Goal: Task Accomplishment & Management: Use online tool/utility

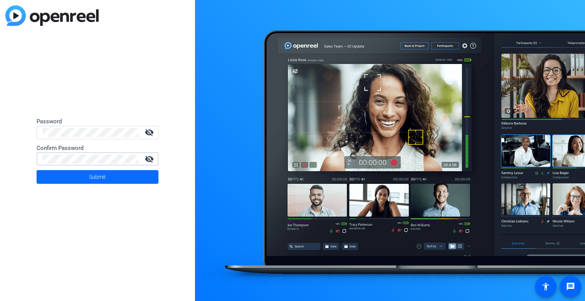
click at [110, 182] on span at bounding box center [98, 177] width 122 height 18
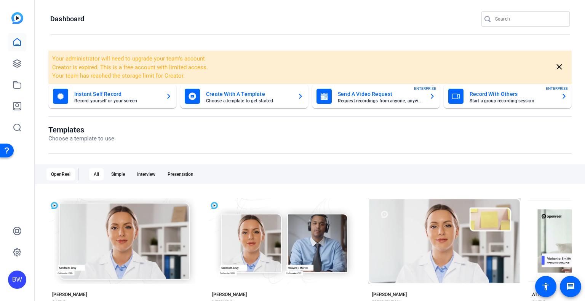
click at [21, 281] on div "BW" at bounding box center [17, 280] width 18 height 18
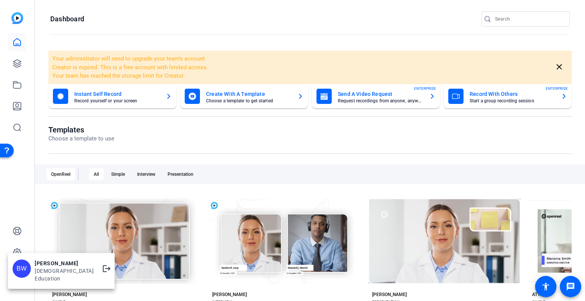
click at [16, 252] on div at bounding box center [292, 150] width 585 height 301
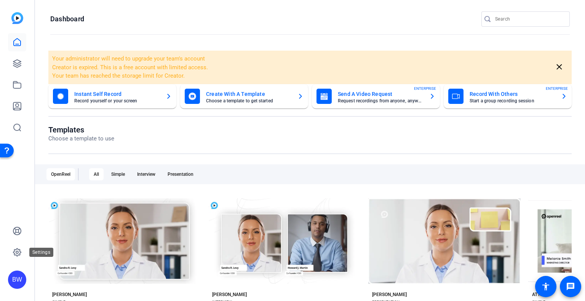
click at [16, 252] on icon at bounding box center [17, 252] width 2 height 2
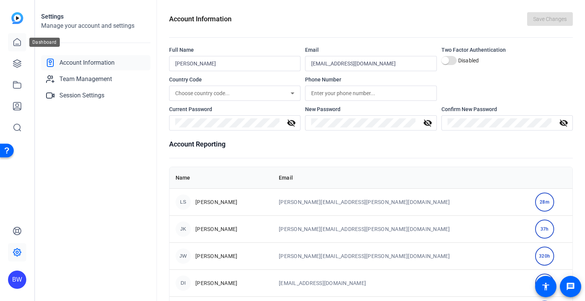
click at [19, 43] on icon at bounding box center [17, 42] width 9 height 9
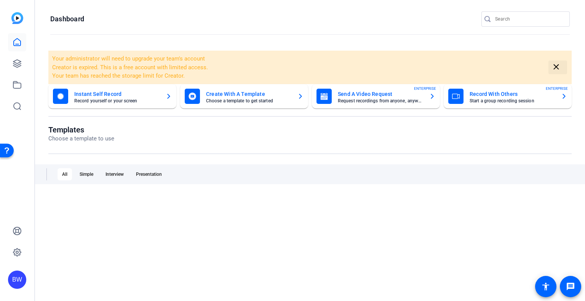
click at [554, 70] on mat-icon "close" at bounding box center [556, 67] width 10 height 10
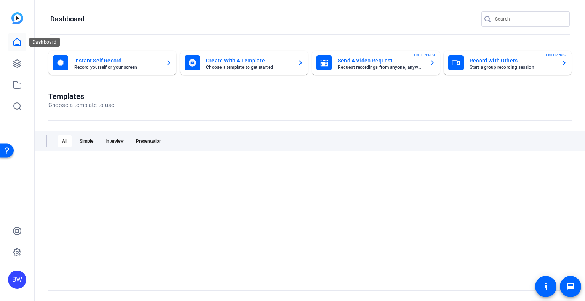
click at [20, 40] on icon at bounding box center [17, 42] width 9 height 9
click at [16, 41] on icon at bounding box center [17, 42] width 9 height 9
click at [17, 21] on img at bounding box center [17, 18] width 12 height 12
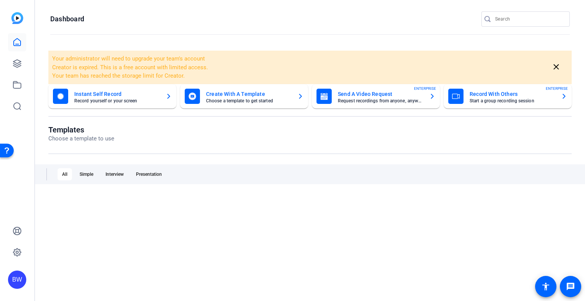
scroll to position [91, 0]
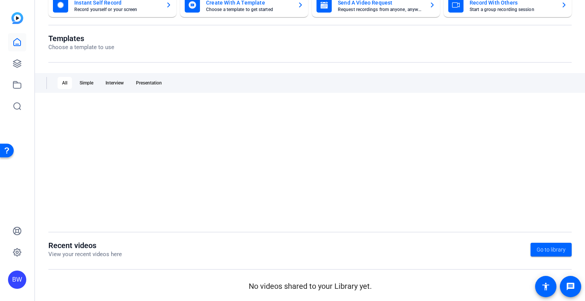
click at [85, 133] on div at bounding box center [309, 163] width 523 height 118
click at [86, 83] on div "Simple" at bounding box center [86, 83] width 23 height 12
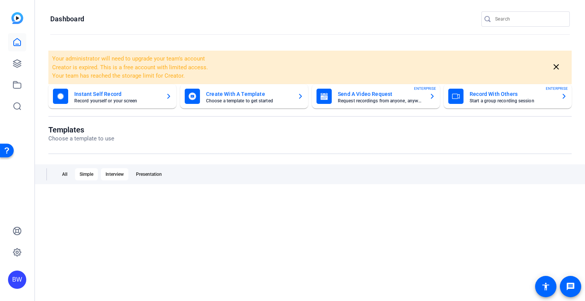
click at [117, 178] on div "Interview" at bounding box center [114, 174] width 27 height 12
click at [62, 175] on div "All" at bounding box center [65, 174] width 14 height 12
click at [20, 62] on icon at bounding box center [17, 64] width 8 height 8
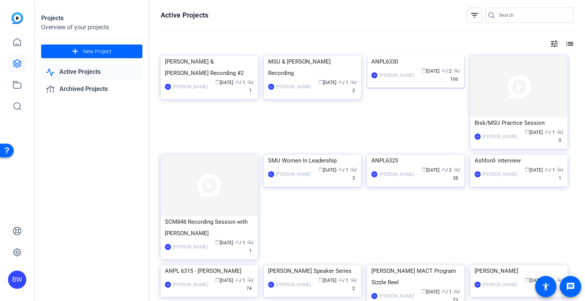
click at [387, 56] on img at bounding box center [415, 56] width 97 height 0
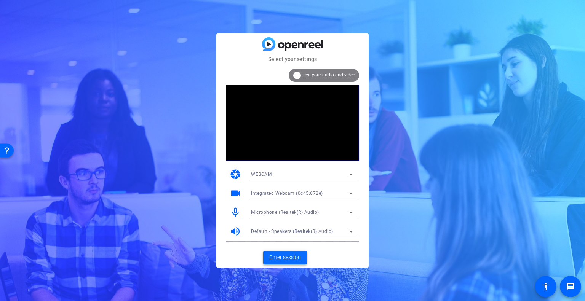
click at [284, 258] on span "Enter session" at bounding box center [285, 258] width 32 height 8
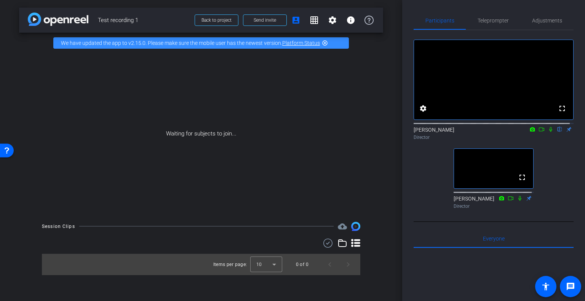
click at [548, 132] on icon at bounding box center [551, 129] width 6 height 5
click at [549, 132] on icon at bounding box center [551, 129] width 4 height 5
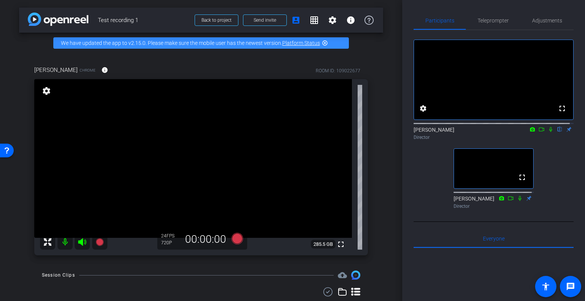
click at [43, 91] on mat-icon "settings" at bounding box center [46, 90] width 11 height 9
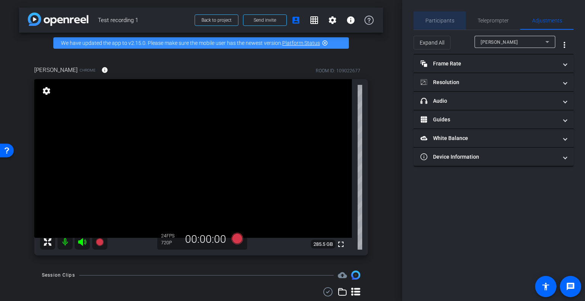
click at [457, 22] on div "Participants" at bounding box center [440, 20] width 52 height 18
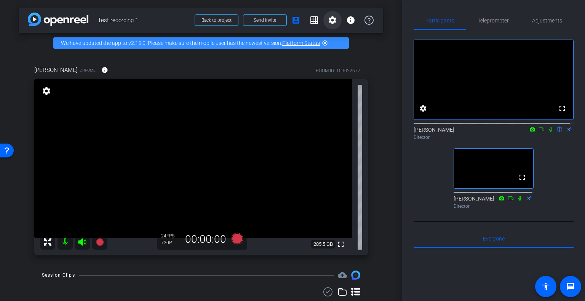
click at [328, 18] on mat-icon "settings" at bounding box center [332, 20] width 9 height 9
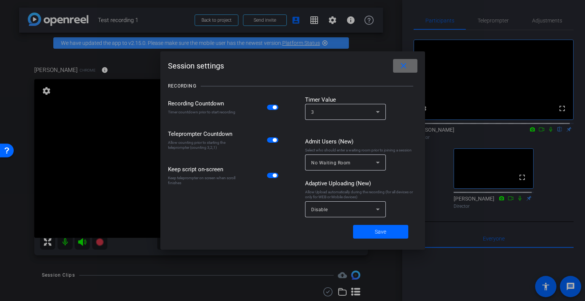
click at [405, 65] on mat-icon "close" at bounding box center [404, 66] width 10 height 10
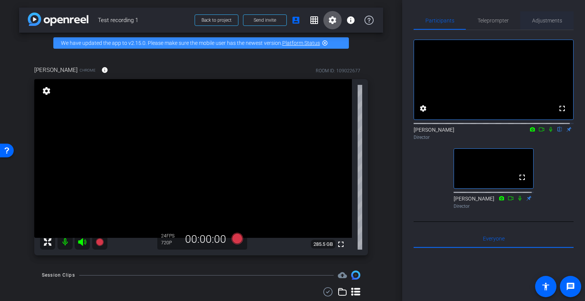
click at [538, 18] on span "Adjustments" at bounding box center [547, 20] width 30 height 5
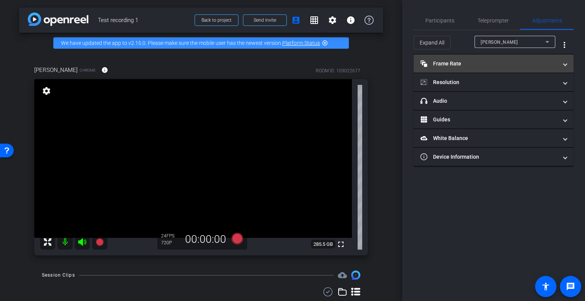
click at [512, 66] on mat-panel-title "Frame Rate Frame Rate" at bounding box center [488, 64] width 137 height 8
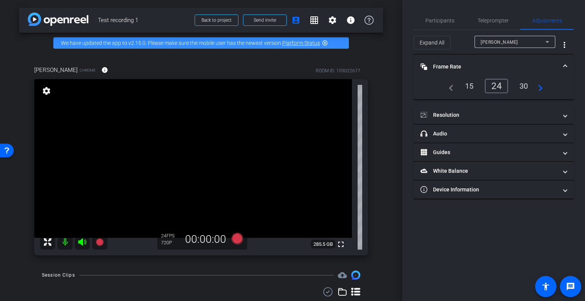
click at [524, 89] on div "30" at bounding box center [524, 86] width 20 height 13
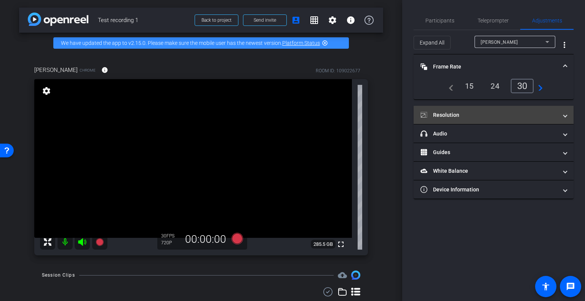
click at [514, 115] on mat-panel-title "Resolution" at bounding box center [488, 115] width 137 height 8
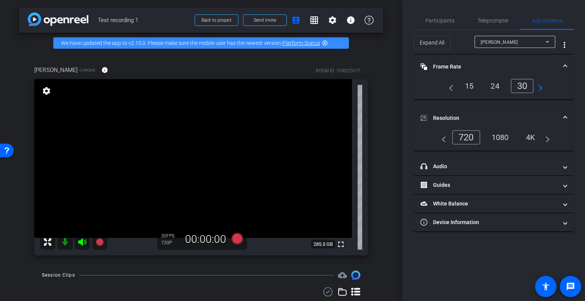
click at [496, 133] on div "1080" at bounding box center [500, 137] width 29 height 13
click at [427, 21] on span "Participants" at bounding box center [439, 20] width 29 height 5
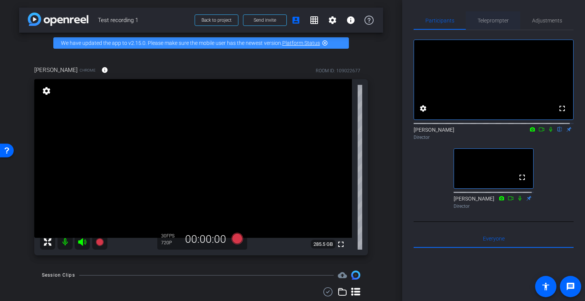
click at [503, 19] on span "Teleprompter" at bounding box center [493, 20] width 31 height 5
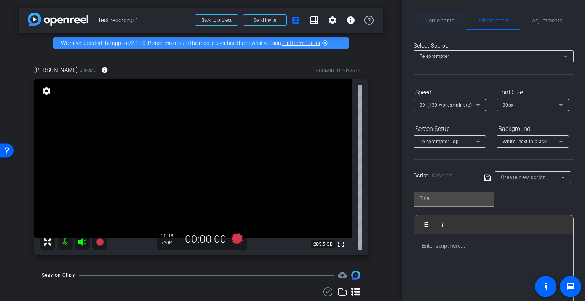
click at [451, 22] on span "Participants" at bounding box center [439, 20] width 29 height 5
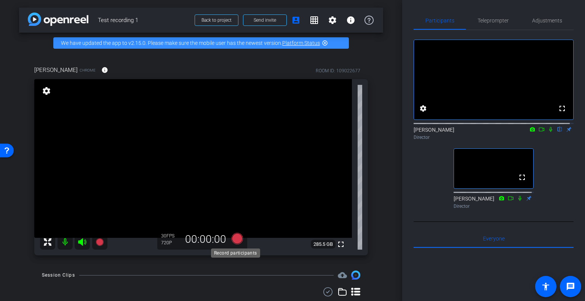
click at [236, 241] on icon at bounding box center [237, 238] width 11 height 11
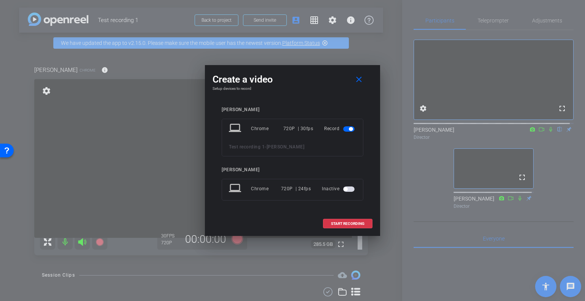
click at [256, 84] on div "Create a video close" at bounding box center [293, 80] width 160 height 14
click at [274, 153] on div "laptop Chrome 720P | 30fps Record Test recording 1 - Tommy" at bounding box center [293, 138] width 142 height 38
drag, startPoint x: 291, startPoint y: 148, endPoint x: 257, endPoint y: 145, distance: 33.7
click at [257, 145] on div "Test recording 1 - Tommy" at bounding box center [292, 146] width 127 height 9
click at [244, 148] on span "Test recording 1" at bounding box center [247, 146] width 36 height 5
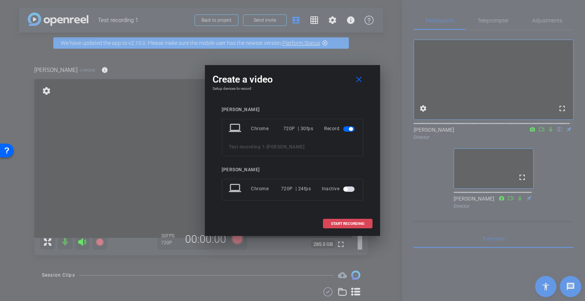
click at [341, 225] on span at bounding box center [347, 224] width 49 height 18
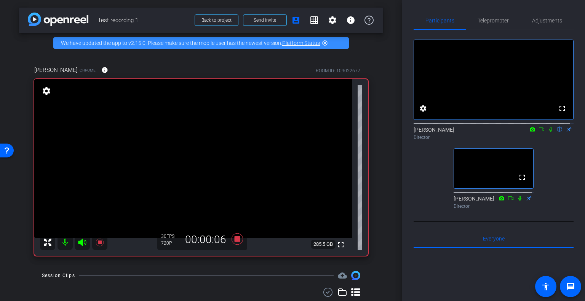
click at [546, 140] on div "Bo Widerberg flip Director" at bounding box center [494, 133] width 160 height 15
click at [549, 132] on icon at bounding box center [550, 129] width 3 height 5
click at [518, 201] on icon at bounding box center [519, 198] width 3 height 5
click at [550, 132] on icon at bounding box center [551, 129] width 6 height 5
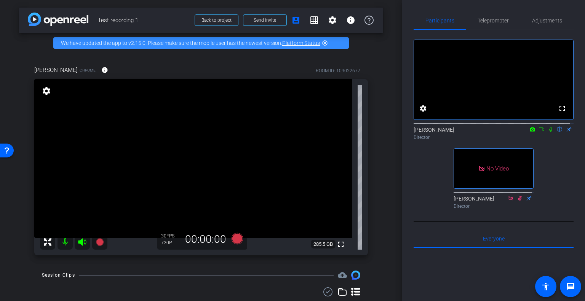
click at [529, 133] on mat-icon at bounding box center [532, 129] width 9 height 7
click at [530, 134] on div at bounding box center [292, 150] width 585 height 301
click at [528, 133] on mat-icon at bounding box center [532, 129] width 9 height 7
click at [528, 137] on div at bounding box center [292, 150] width 585 height 301
drag, startPoint x: 536, startPoint y: 136, endPoint x: 537, endPoint y: 154, distance: 17.5
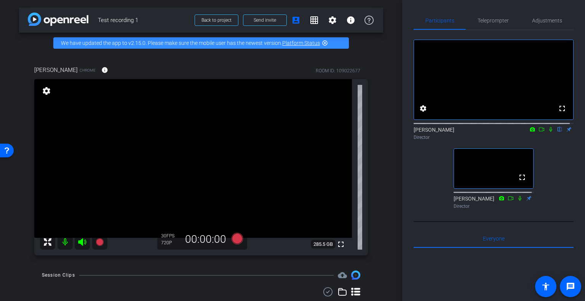
click at [538, 132] on icon at bounding box center [541, 129] width 6 height 5
click at [548, 132] on icon at bounding box center [551, 129] width 6 height 5
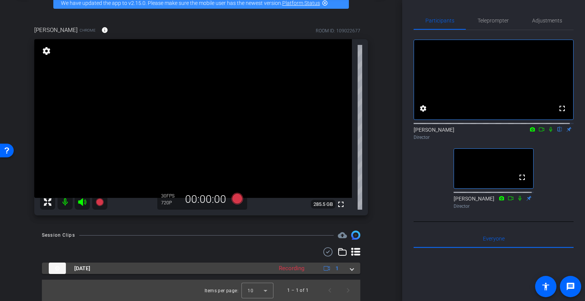
click at [349, 273] on mat-expansion-panel-header "Oct 10, 2025 Recording 1" at bounding box center [201, 268] width 318 height 11
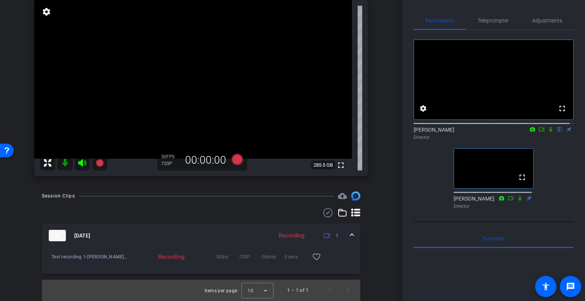
scroll to position [0, 0]
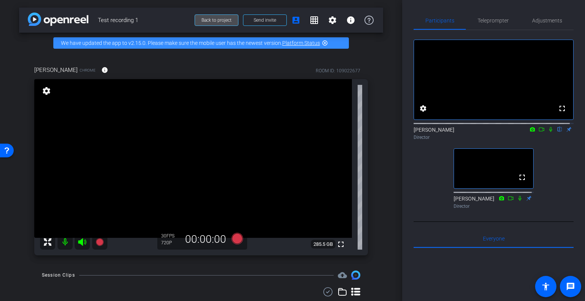
click at [214, 22] on span "Back to project" at bounding box center [216, 20] width 30 height 5
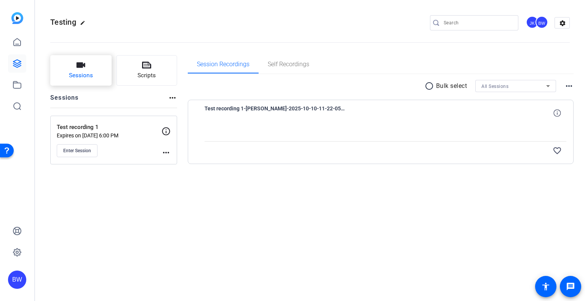
click at [87, 74] on span "Sessions" at bounding box center [81, 75] width 24 height 9
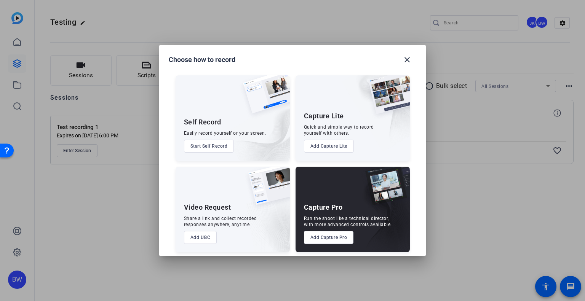
click at [333, 232] on button "Add Capture Pro" at bounding box center [329, 237] width 50 height 13
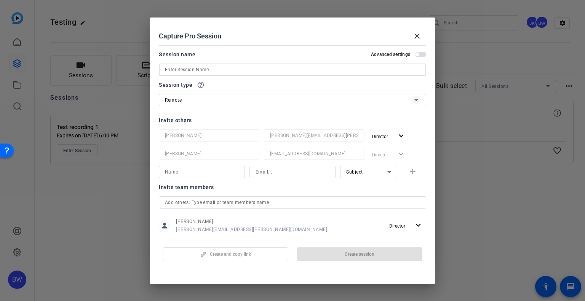
click at [207, 67] on input at bounding box center [292, 69] width 255 height 9
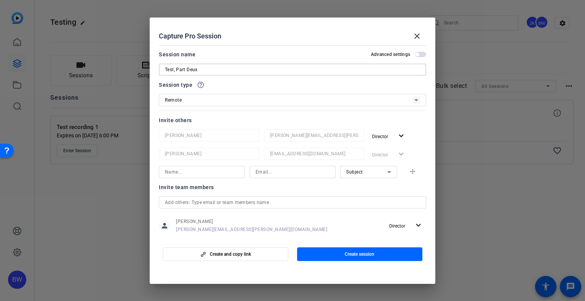
type input "Test, Part Deux"
click at [200, 170] on input at bounding box center [202, 172] width 74 height 9
type input "thomas-perez@bisk.com"
drag, startPoint x: 228, startPoint y: 179, endPoint x: 157, endPoint y: 175, distance: 71.7
click at [157, 175] on mat-dialog-content "Session name Advanced settings Test, Part Deux Session type help_outline Remote…" at bounding box center [293, 140] width 286 height 196
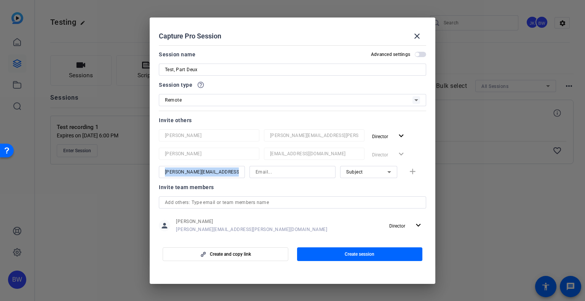
copy input
click at [268, 168] on input at bounding box center [293, 172] width 74 height 9
paste input "thomas-perez@bisk.com"
type input "thomas-perez@bisk.com"
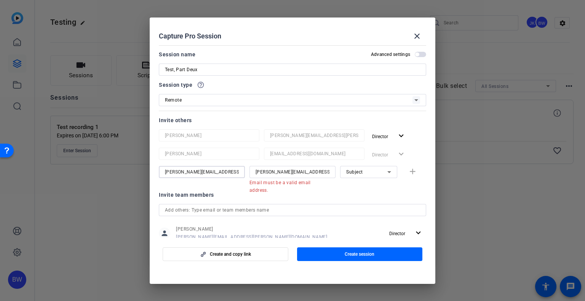
click at [216, 172] on input "thomas-perez@bisk.com" at bounding box center [202, 172] width 74 height 9
drag, startPoint x: 225, startPoint y: 173, endPoint x: 148, endPoint y: 170, distance: 77.4
click at [148, 170] on div "Choose how to record close Self Record Easily record yourself or your screen. S…" at bounding box center [292, 150] width 585 height 301
type input "Tommy Perez"
click at [316, 174] on input "thomas-perez@bisk.com" at bounding box center [293, 172] width 74 height 9
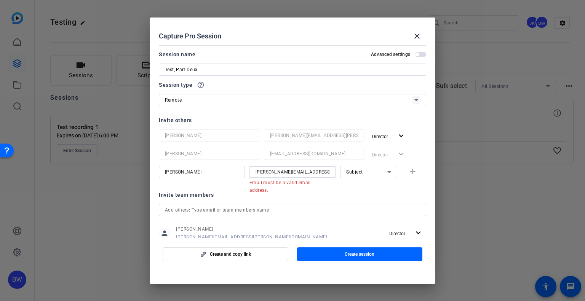
click at [359, 173] on div "Subject" at bounding box center [366, 172] width 41 height 10
click at [351, 211] on span "Subject" at bounding box center [350, 211] width 16 height 9
click at [407, 176] on div "Tommy Perez thomas-perez@bisk.com Email must be a valid email address. Subject …" at bounding box center [292, 176] width 267 height 20
click at [406, 169] on div "Tommy Perez thomas-perez@bisk.com Email must be a valid email address. Subject …" at bounding box center [292, 176] width 267 height 20
click at [319, 166] on div "thomas-perez@bisk.com" at bounding box center [293, 172] width 74 height 12
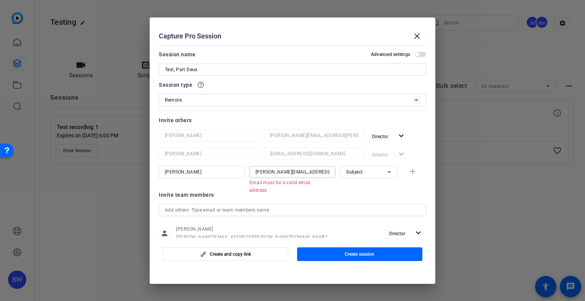
click at [319, 175] on input "thomas-perez@bisk.com" at bounding box center [293, 172] width 74 height 9
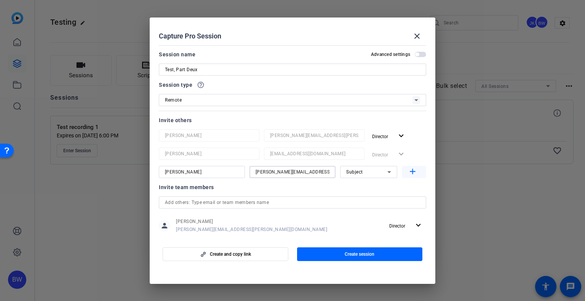
type input "thomas-perez@bisk.com"
click at [411, 171] on mat-icon "add" at bounding box center [413, 172] width 10 height 10
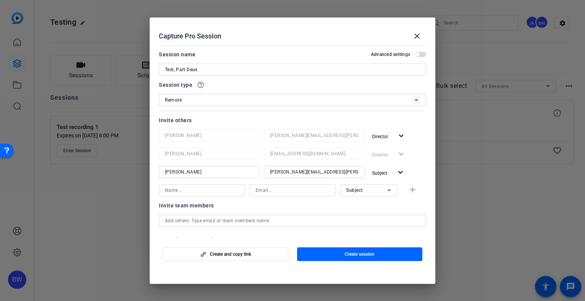
scroll to position [56, 0]
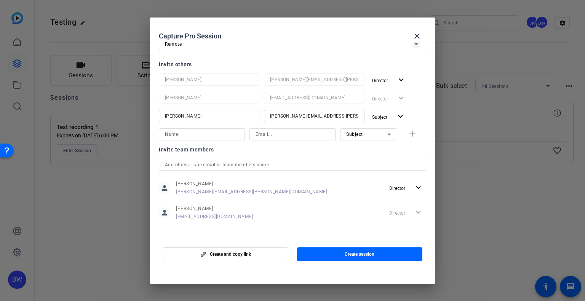
click at [398, 97] on div "Director expand_more" at bounding box center [397, 99] width 57 height 14
click at [369, 259] on span "button" at bounding box center [360, 254] width 126 height 18
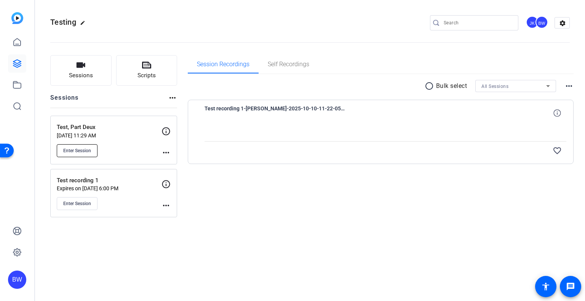
click at [80, 152] on span "Enter Session" at bounding box center [77, 151] width 28 height 6
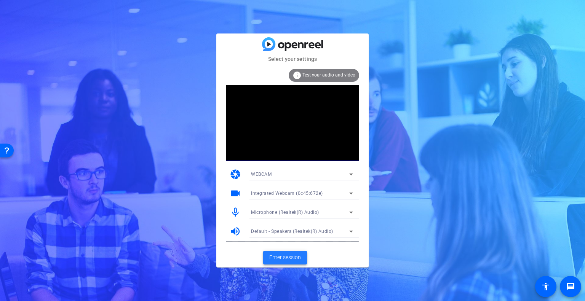
click at [300, 252] on span at bounding box center [285, 258] width 44 height 18
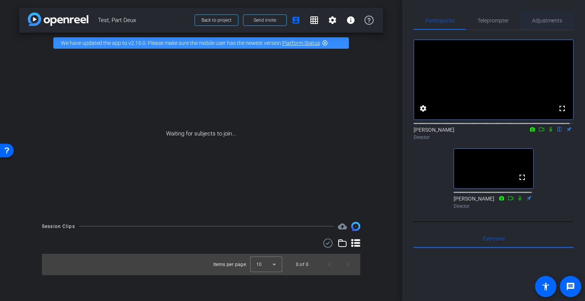
click at [550, 22] on span "Adjustments" at bounding box center [547, 20] width 30 height 5
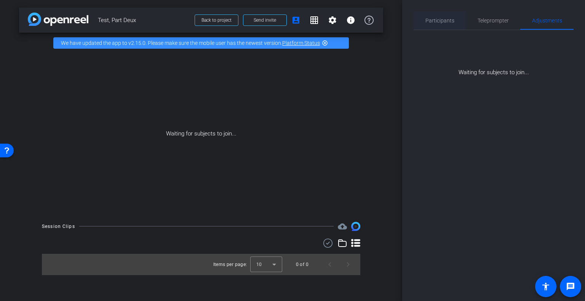
click at [448, 21] on span "Participants" at bounding box center [439, 20] width 29 height 5
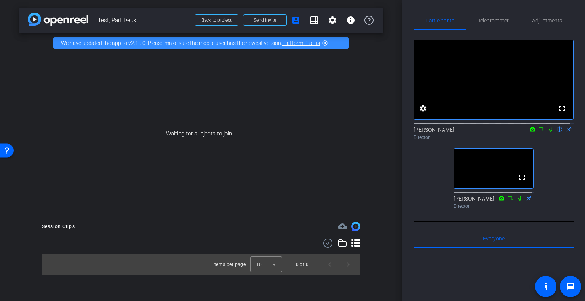
click at [326, 42] on mat-icon "highlight_off" at bounding box center [325, 43] width 6 height 6
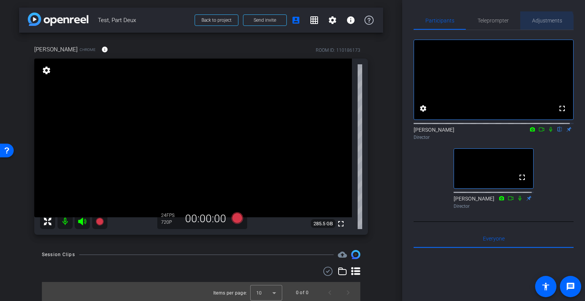
click at [540, 23] on span "Adjustments" at bounding box center [547, 20] width 30 height 18
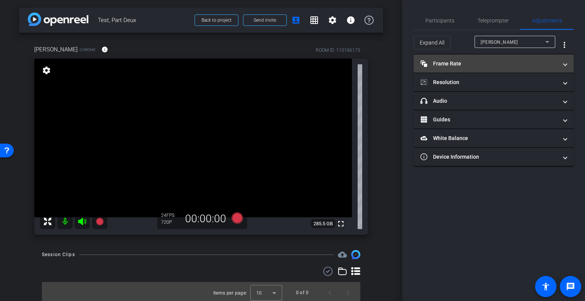
click at [567, 67] on mat-expansion-panel-header "Frame Rate Frame Rate" at bounding box center [494, 63] width 160 height 18
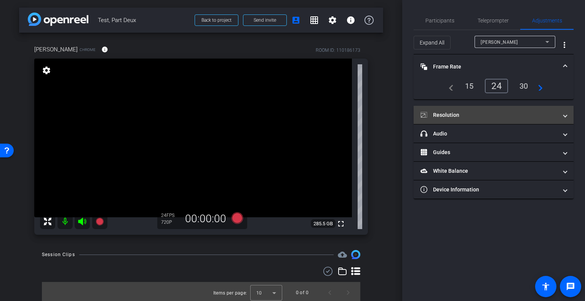
click at [567, 115] on mat-expansion-panel-header "Resolution" at bounding box center [494, 115] width 160 height 18
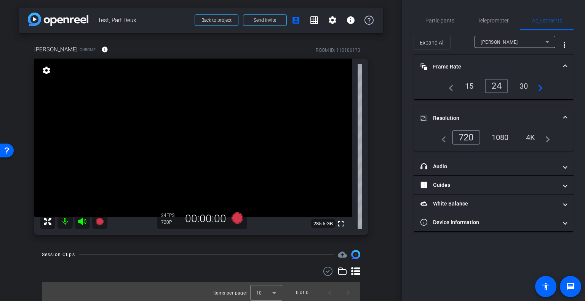
click at [494, 138] on div "1080" at bounding box center [500, 137] width 29 height 13
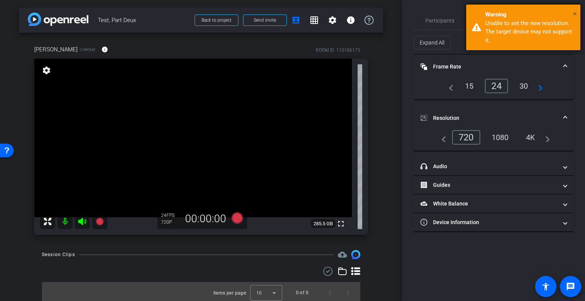
click at [577, 11] on span "×" at bounding box center [575, 13] width 4 height 9
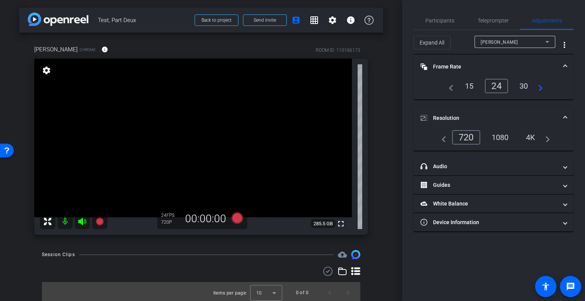
click at [468, 137] on div "720" at bounding box center [466, 137] width 28 height 14
click at [522, 85] on div "30" at bounding box center [524, 86] width 20 height 13
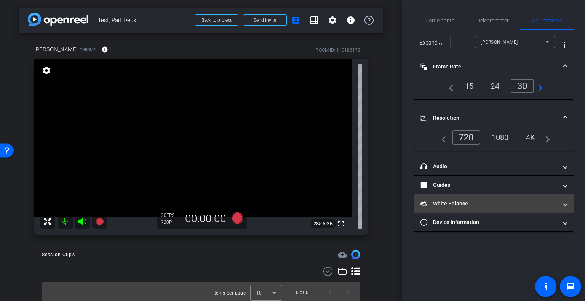
click at [570, 201] on mat-expansion-panel-header "White Balance White Balance" at bounding box center [494, 204] width 160 height 18
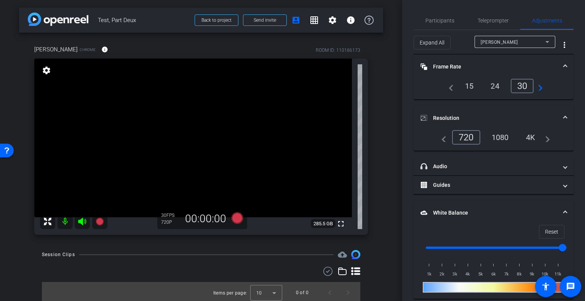
scroll to position [33, 0]
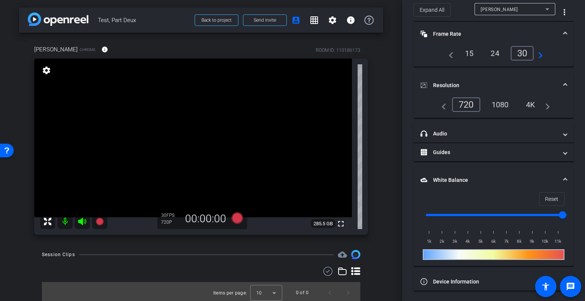
type input "1000"
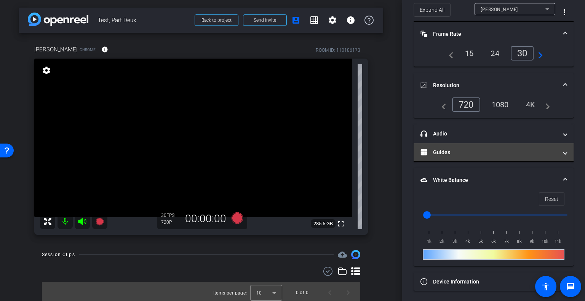
scroll to position [0, 0]
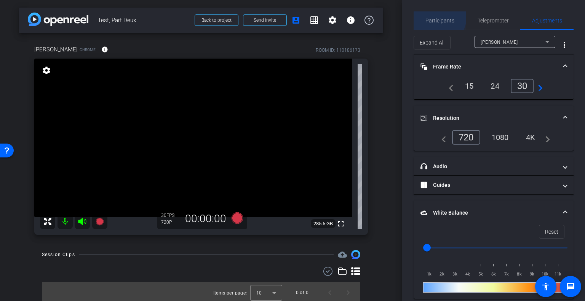
click at [436, 18] on span "Participants" at bounding box center [439, 20] width 29 height 5
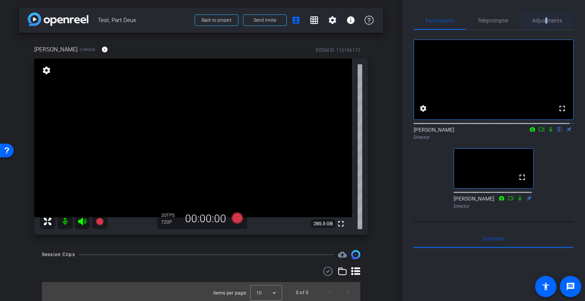
click at [544, 16] on span "Adjustments" at bounding box center [547, 20] width 30 height 18
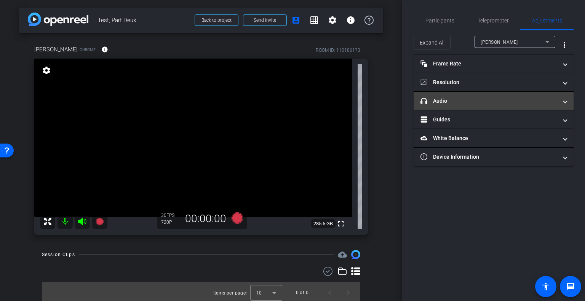
click at [467, 106] on mat-expansion-panel-header "headphone icon Audio" at bounding box center [494, 101] width 160 height 18
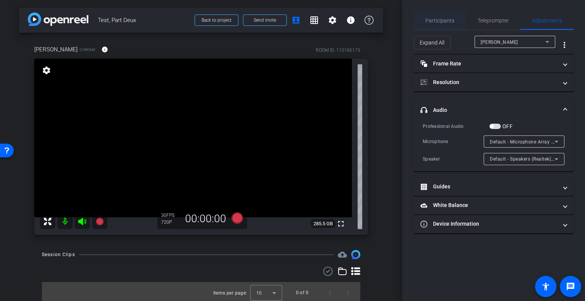
click at [446, 24] on span "Participants" at bounding box center [439, 20] width 29 height 18
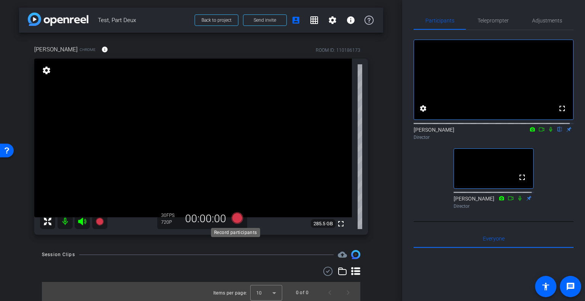
click at [234, 217] on icon at bounding box center [237, 218] width 11 height 11
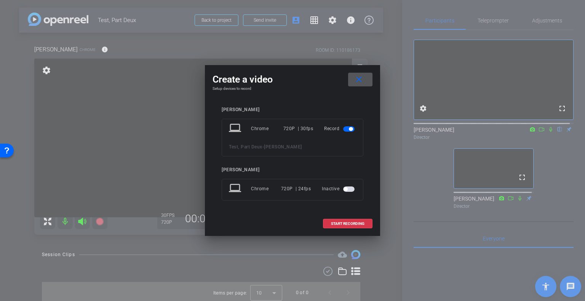
click at [277, 143] on div "Test, Part Deux - Tommy Perez" at bounding box center [292, 146] width 127 height 9
drag, startPoint x: 325, startPoint y: 152, endPoint x: 321, endPoint y: 152, distance: 4.2
click at [322, 152] on div "laptop Chrome 720P | 30fps Record Test, Part Deux - Tommy Perez" at bounding box center [293, 138] width 142 height 38
drag, startPoint x: 285, startPoint y: 147, endPoint x: 223, endPoint y: 145, distance: 61.7
click at [223, 145] on div "laptop Chrome 720P | 30fps Record Test, Part Deux - Tommy Perez" at bounding box center [293, 138] width 142 height 38
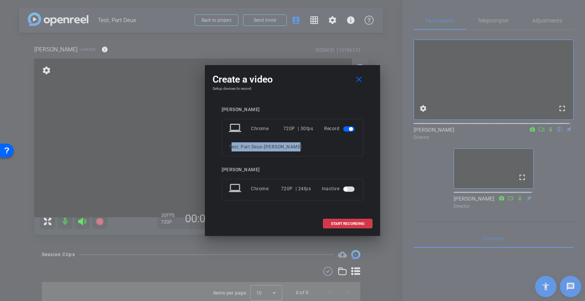
click at [287, 152] on div "laptop Chrome 720P | 30fps Record Test, Part Deux - Tommy Perez" at bounding box center [293, 138] width 142 height 38
click at [278, 147] on span "[PERSON_NAME]" at bounding box center [283, 146] width 38 height 5
click at [277, 149] on span "[PERSON_NAME]" at bounding box center [283, 146] width 38 height 5
click at [318, 143] on div "Test, Part Deux - Tommy Perez" at bounding box center [292, 146] width 127 height 9
click at [286, 150] on div "Test, Part Deux - Tommy Perez" at bounding box center [292, 146] width 127 height 9
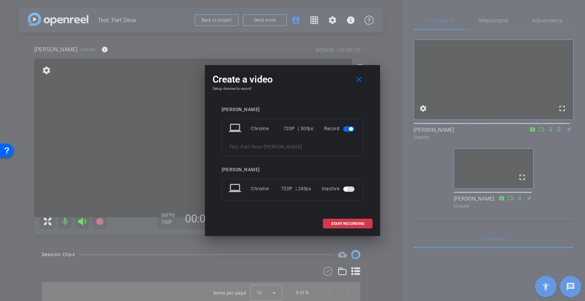
drag, startPoint x: 286, startPoint y: 143, endPoint x: 280, endPoint y: 143, distance: 6.5
click at [286, 142] on div "Test, Part Deux - Tommy Perez" at bounding box center [292, 146] width 127 height 9
click at [296, 141] on div "laptop Chrome 720P | 30fps Record Test, Part Deux - Tommy Perez" at bounding box center [293, 138] width 142 height 38
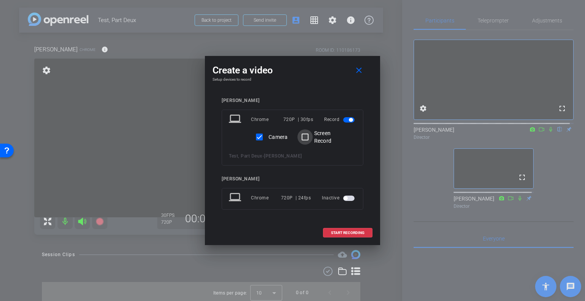
click at [306, 140] on input "Screen Record" at bounding box center [304, 136] width 15 height 15
checkbox input "true"
click at [350, 234] on span "START RECORDING" at bounding box center [348, 233] width 34 height 4
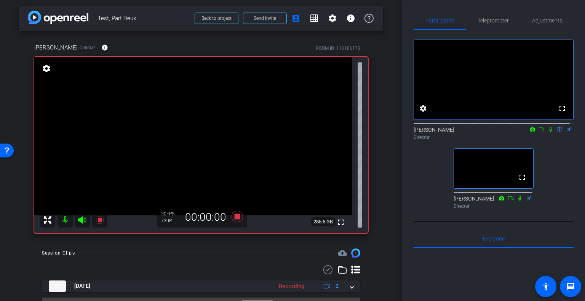
scroll to position [19, 0]
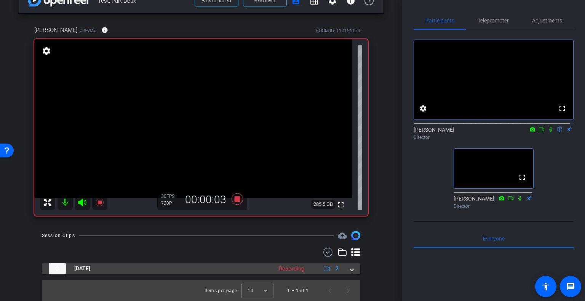
click at [352, 269] on mat-expansion-panel-header "Oct 10, 2025 Recording 2" at bounding box center [201, 268] width 318 height 11
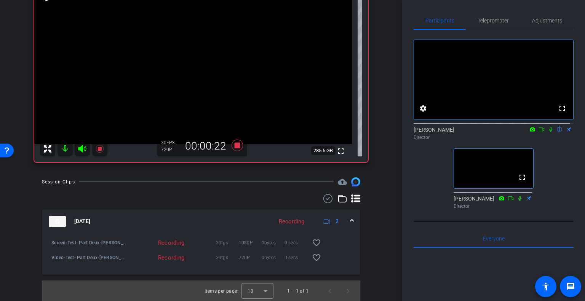
scroll to position [35, 0]
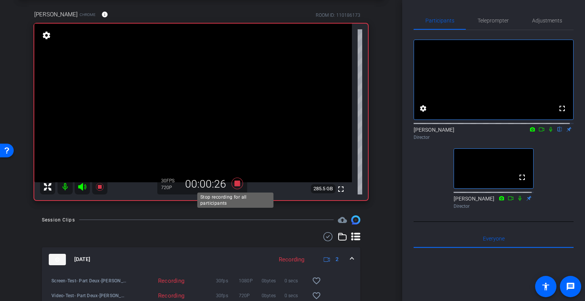
click at [233, 184] on icon at bounding box center [237, 183] width 11 height 11
click at [238, 184] on icon at bounding box center [237, 183] width 11 height 11
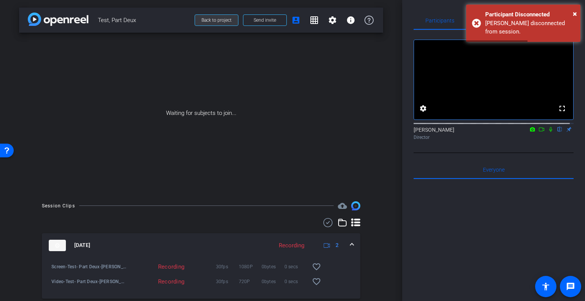
click at [196, 22] on span at bounding box center [216, 20] width 43 height 18
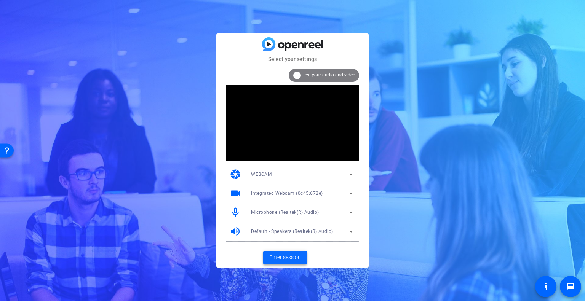
click at [297, 262] on span at bounding box center [285, 258] width 44 height 18
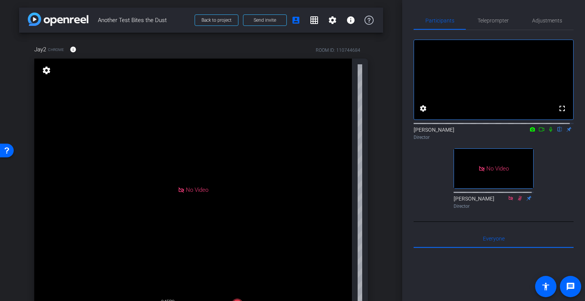
scroll to position [38, 0]
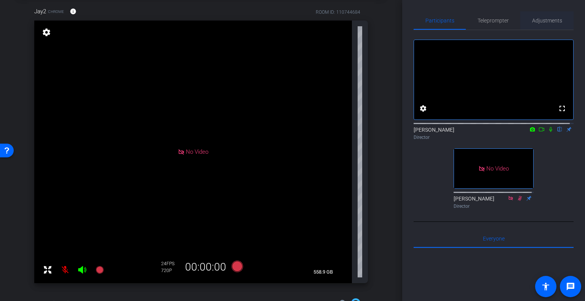
click at [547, 15] on span "Adjustments" at bounding box center [547, 20] width 30 height 18
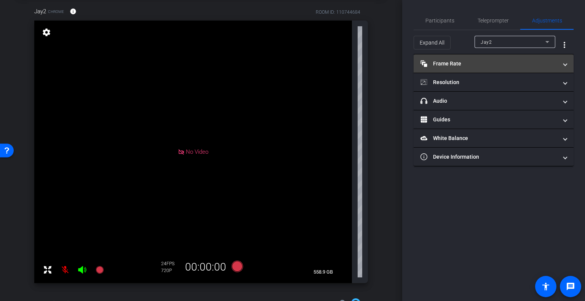
click at [545, 64] on mat-panel-title "Frame Rate Frame Rate" at bounding box center [488, 64] width 137 height 8
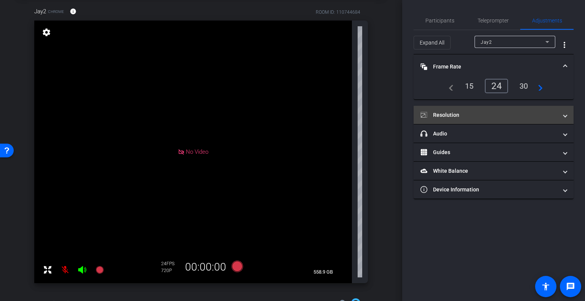
click at [531, 116] on mat-panel-title "Resolution" at bounding box center [488, 115] width 137 height 8
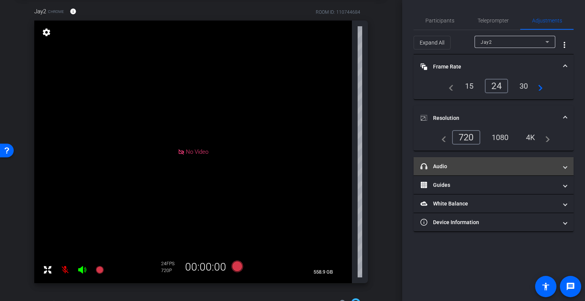
click at [562, 164] on span "headphone icon Audio" at bounding box center [491, 167] width 143 height 8
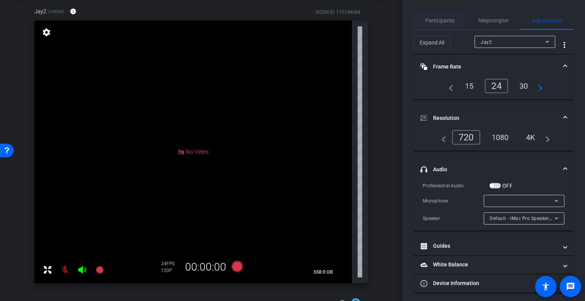
click at [445, 24] on span "Participants" at bounding box center [439, 20] width 29 height 18
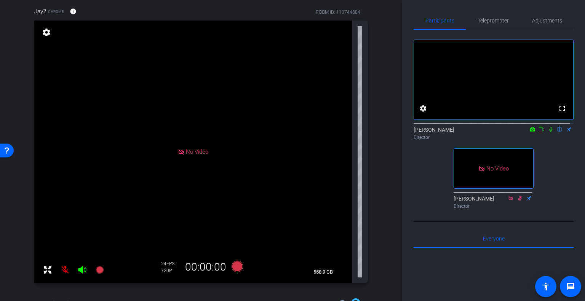
click at [518, 201] on icon at bounding box center [520, 198] width 6 height 5
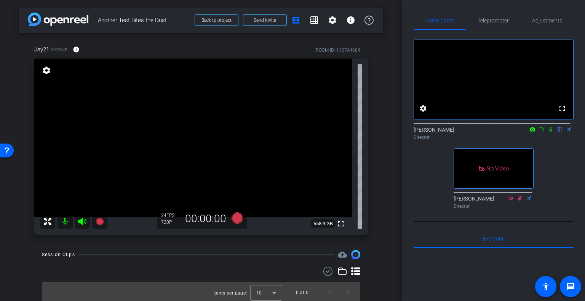
scroll to position [2, 0]
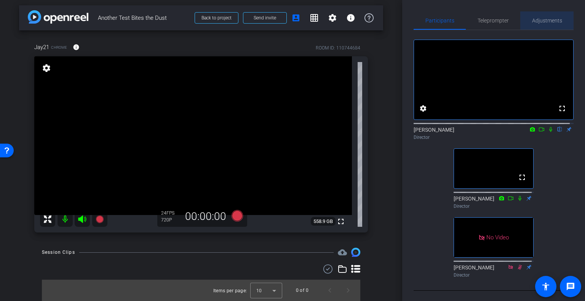
click at [549, 16] on span "Adjustments" at bounding box center [547, 20] width 30 height 18
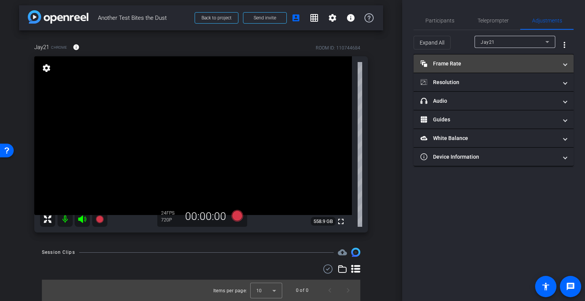
click at [568, 61] on mat-expansion-panel-header "Frame Rate Frame Rate" at bounding box center [494, 63] width 160 height 18
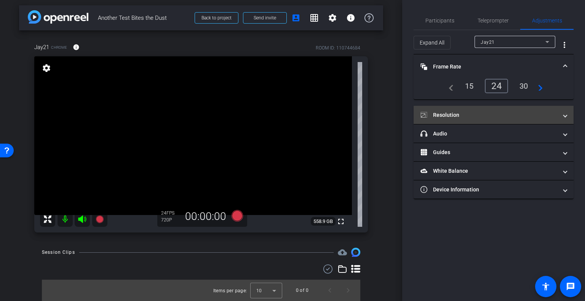
click at [564, 113] on span at bounding box center [565, 115] width 3 height 8
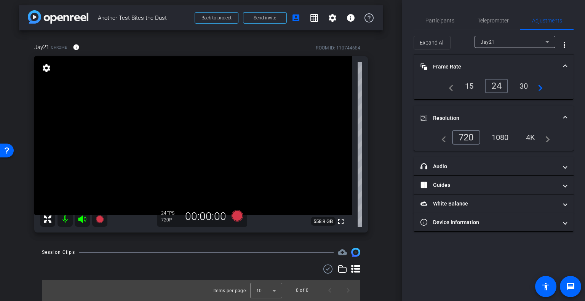
click at [496, 136] on div "1080" at bounding box center [500, 137] width 29 height 13
click at [533, 139] on div "4K" at bounding box center [531, 137] width 21 height 13
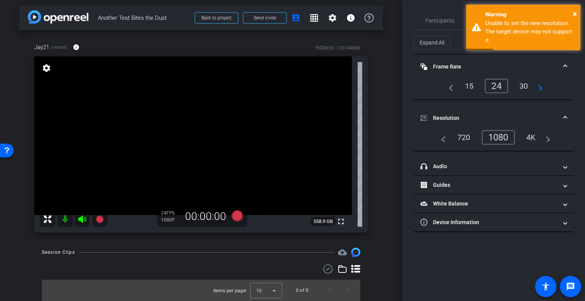
click at [503, 139] on div "1080" at bounding box center [498, 137] width 33 height 14
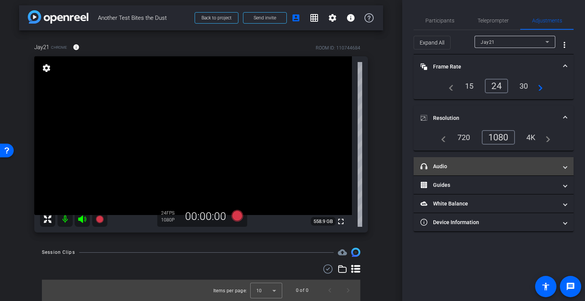
click at [559, 167] on span "headphone icon Audio" at bounding box center [491, 167] width 143 height 8
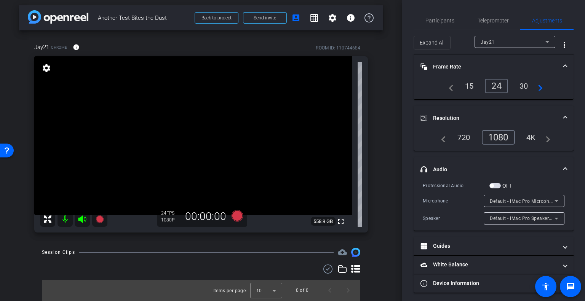
scroll to position [2, 0]
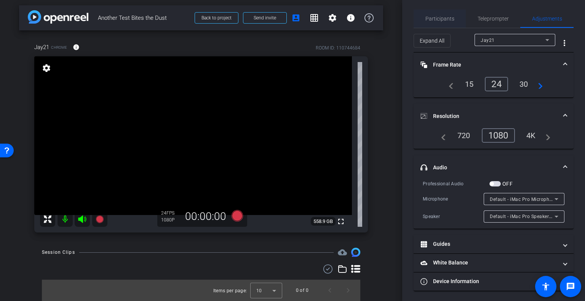
click at [440, 18] on span "Participants" at bounding box center [439, 18] width 29 height 5
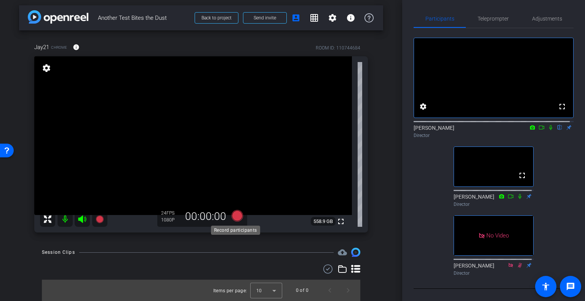
click at [235, 217] on icon at bounding box center [237, 215] width 11 height 11
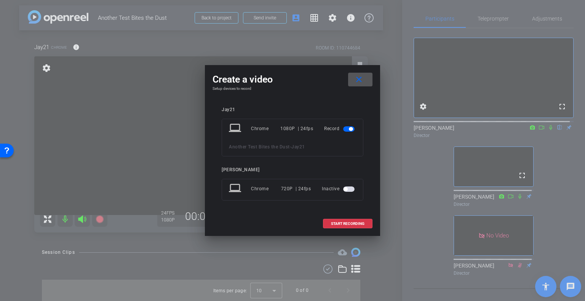
click at [274, 141] on div "laptop Chrome 1080P | 24fps Record Another Test Bites the Dust - Jay21" at bounding box center [293, 138] width 142 height 38
click at [291, 144] on div "Another Test Bites the Dust - Jay21" at bounding box center [292, 146] width 127 height 9
click at [347, 220] on span at bounding box center [347, 224] width 49 height 18
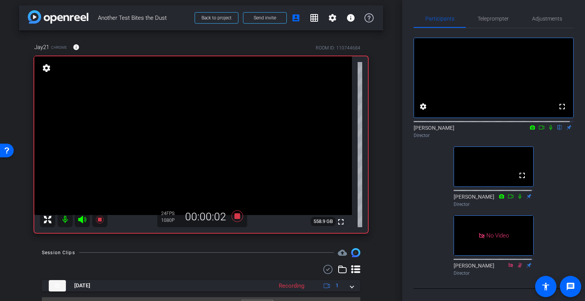
scroll to position [19, 0]
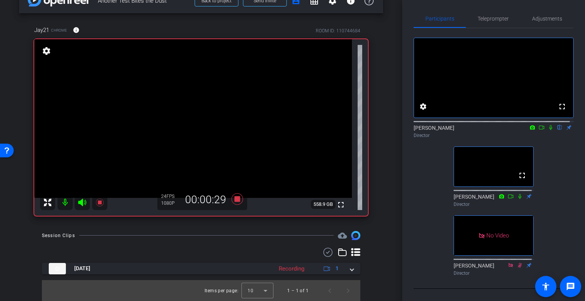
click at [539, 131] on mat-icon at bounding box center [541, 127] width 9 height 7
click at [557, 130] on icon at bounding box center [560, 127] width 6 height 5
click at [508, 199] on icon at bounding box center [511, 196] width 6 height 5
click at [548, 130] on icon at bounding box center [551, 127] width 6 height 5
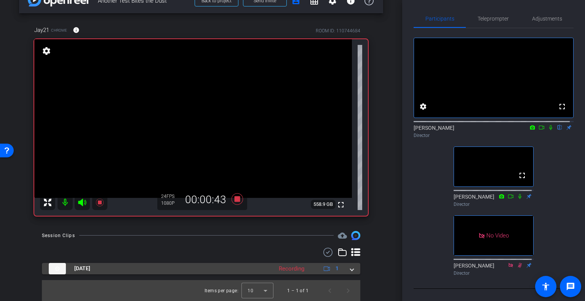
click at [350, 270] on span at bounding box center [351, 269] width 3 height 8
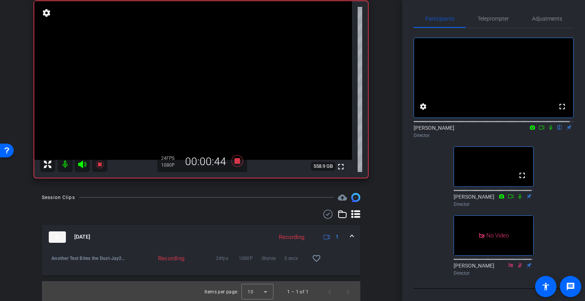
scroll to position [58, 0]
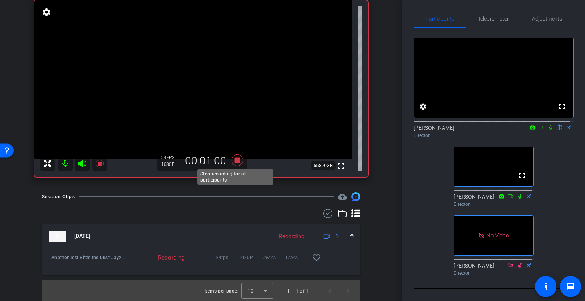
click at [236, 162] on icon at bounding box center [237, 160] width 11 height 11
click at [236, 161] on icon at bounding box center [237, 160] width 11 height 11
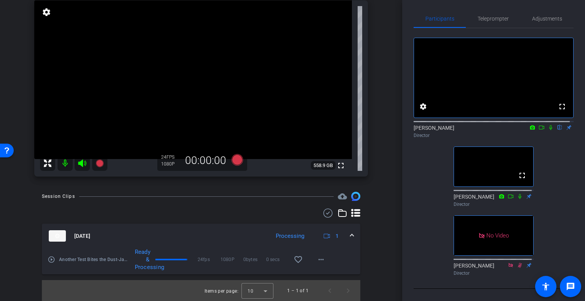
scroll to position [0, 0]
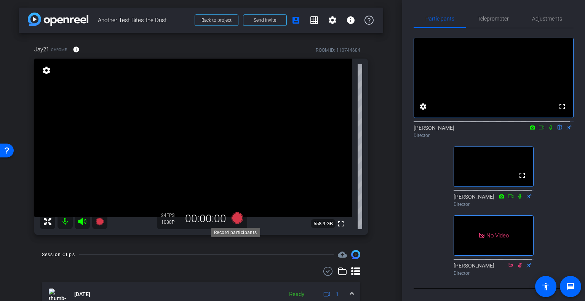
click at [237, 223] on icon at bounding box center [237, 218] width 18 height 14
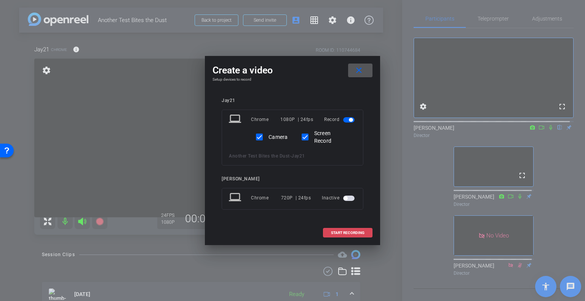
click at [352, 234] on span "START RECORDING" at bounding box center [348, 233] width 34 height 4
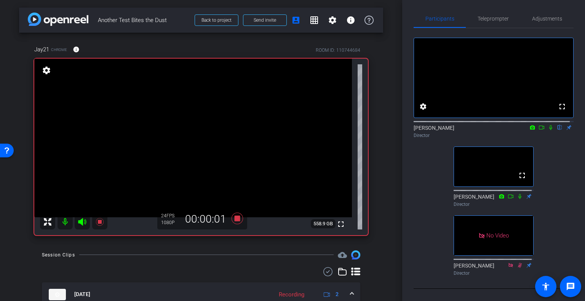
click at [537, 132] on div "Bo Widerberg flip Director" at bounding box center [494, 129] width 160 height 23
click at [541, 131] on mat-icon at bounding box center [541, 127] width 9 height 7
click at [556, 131] on mat-icon at bounding box center [559, 127] width 9 height 7
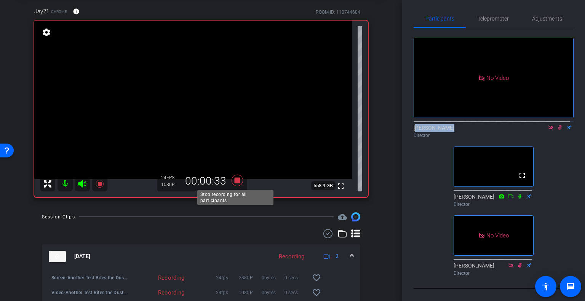
click at [232, 181] on icon at bounding box center [237, 181] width 18 height 14
click at [233, 180] on icon at bounding box center [237, 180] width 11 height 11
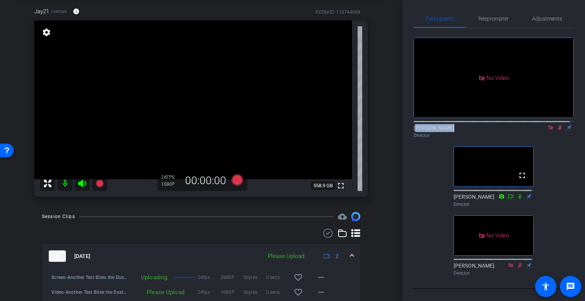
click at [557, 130] on icon at bounding box center [560, 127] width 6 height 5
click at [547, 131] on mat-icon at bounding box center [550, 127] width 9 height 7
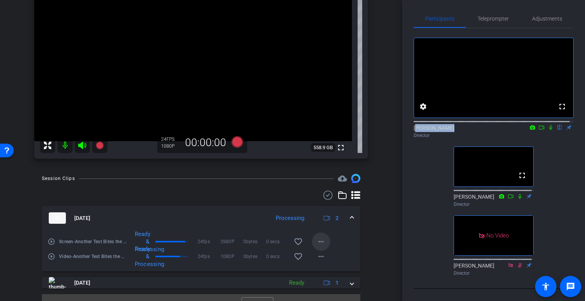
scroll to position [91, 0]
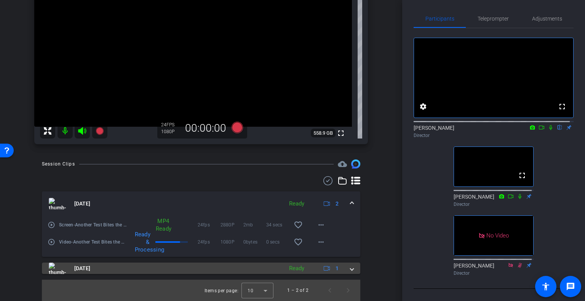
click at [350, 268] on span at bounding box center [351, 269] width 3 height 8
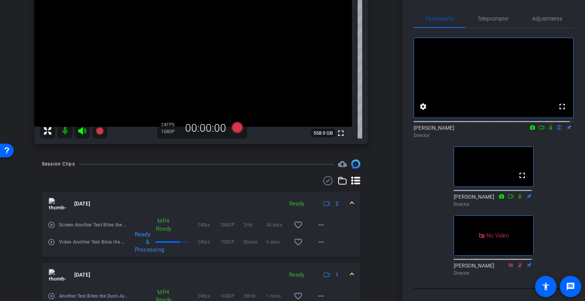
scroll to position [130, 0]
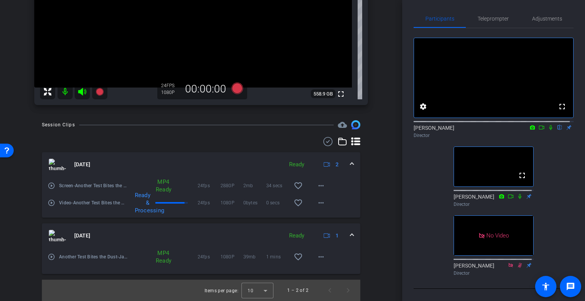
click at [157, 256] on div "MP4 Ready" at bounding box center [162, 256] width 21 height 15
click at [164, 260] on div "MP4 Ready" at bounding box center [162, 256] width 21 height 15
click at [169, 252] on div "MP4 Ready" at bounding box center [162, 256] width 21 height 15
click at [156, 254] on div "MP4 Ready" at bounding box center [162, 256] width 21 height 15
click at [316, 260] on mat-icon "more_horiz" at bounding box center [320, 256] width 9 height 9
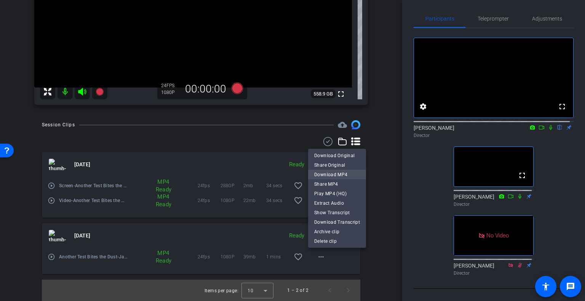
click at [349, 173] on span "Download MP4" at bounding box center [337, 174] width 46 height 9
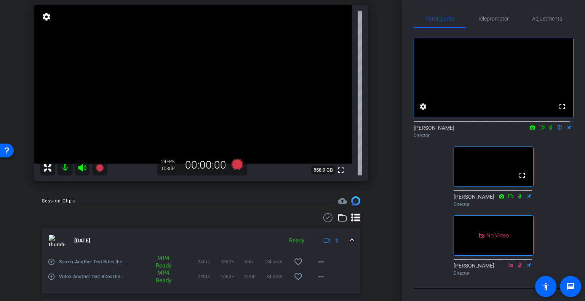
scroll to position [0, 0]
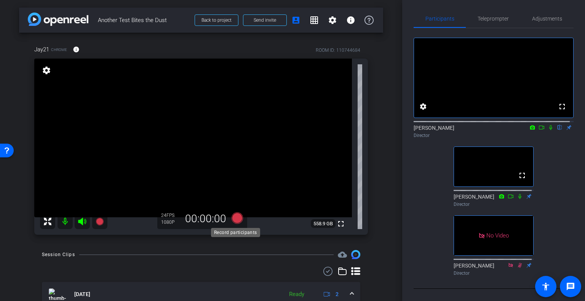
click at [235, 220] on icon at bounding box center [237, 218] width 11 height 11
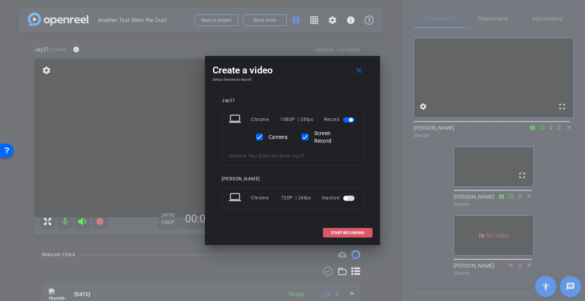
click at [355, 231] on span "START RECORDING" at bounding box center [348, 233] width 34 height 4
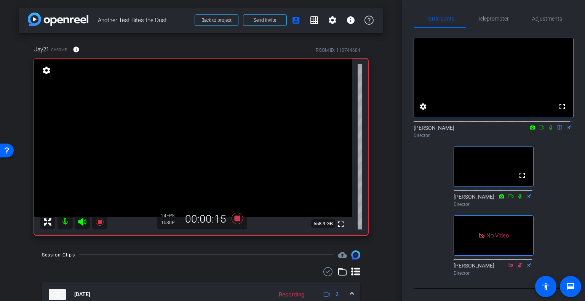
click at [46, 75] on mat-icon "settings" at bounding box center [46, 70] width 11 height 9
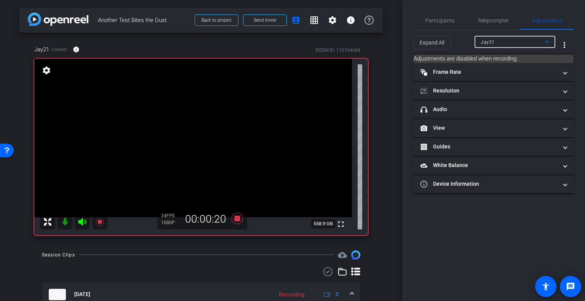
click at [515, 43] on div "Jay21" at bounding box center [513, 42] width 65 height 10
click at [532, 43] on div at bounding box center [292, 150] width 585 height 301
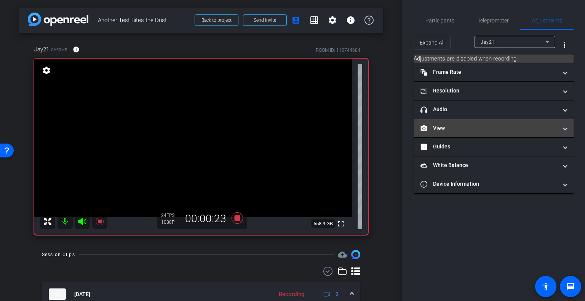
click at [474, 121] on mat-expansion-panel-header "View" at bounding box center [494, 128] width 160 height 18
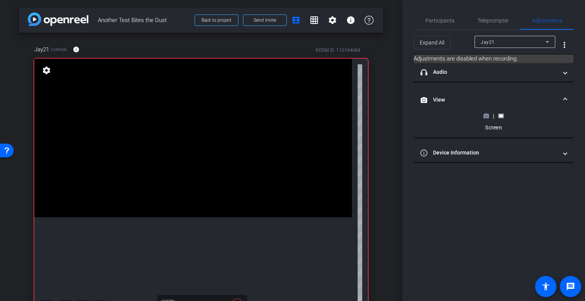
click at [484, 120] on div "| Screen" at bounding box center [493, 121] width 28 height 19
click at [487, 115] on icon at bounding box center [486, 116] width 5 height 4
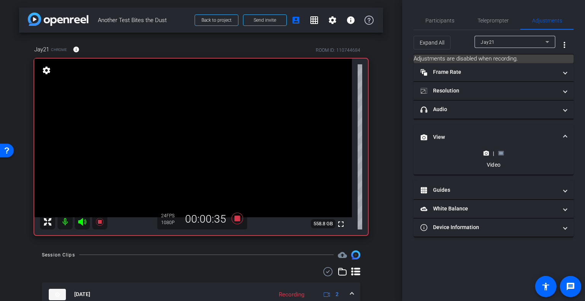
click at [502, 154] on rect at bounding box center [501, 153] width 4 height 3
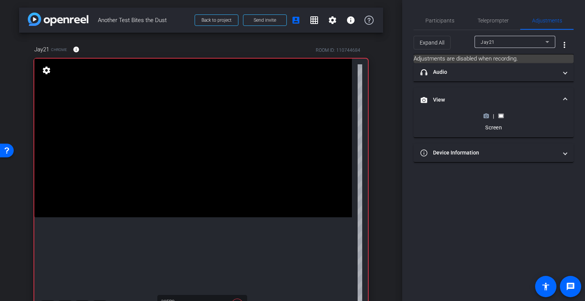
click at [487, 117] on circle at bounding box center [486, 116] width 2 height 2
click at [442, 18] on span "Participants" at bounding box center [439, 20] width 29 height 5
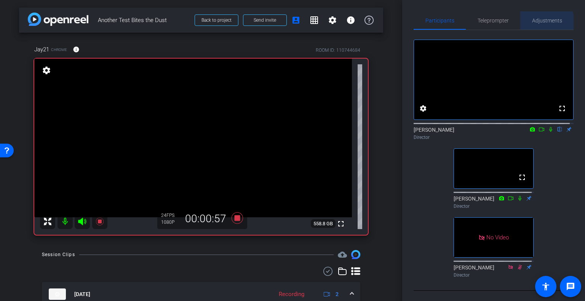
click at [542, 23] on span "Adjustments" at bounding box center [547, 20] width 30 height 5
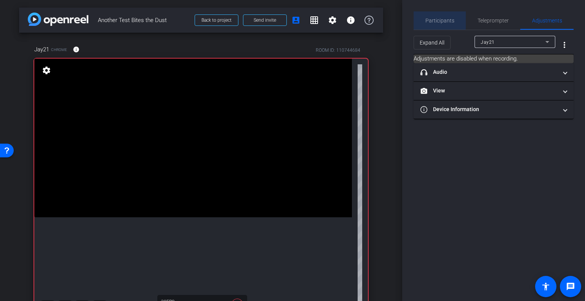
click at [438, 19] on span "Participants" at bounding box center [439, 20] width 29 height 5
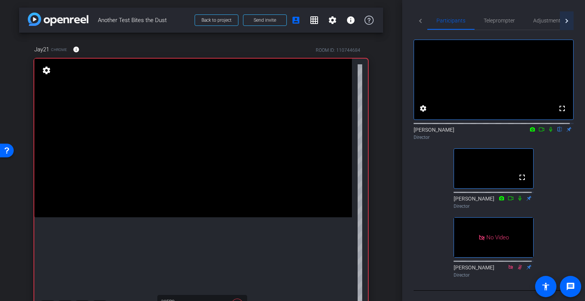
click at [560, 21] on div at bounding box center [567, 20] width 14 height 19
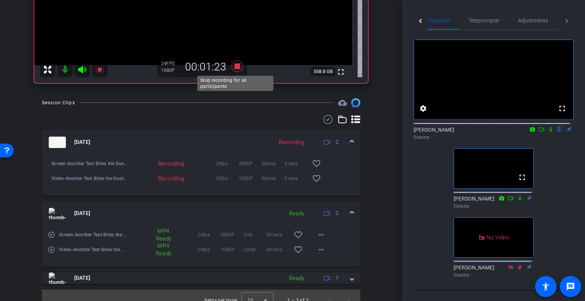
click at [238, 65] on icon at bounding box center [237, 66] width 11 height 11
click at [238, 64] on icon at bounding box center [237, 66] width 11 height 11
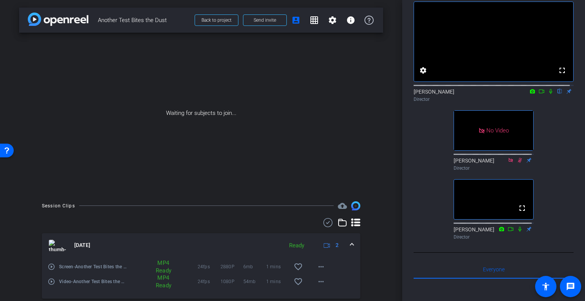
scroll to position [0, 0]
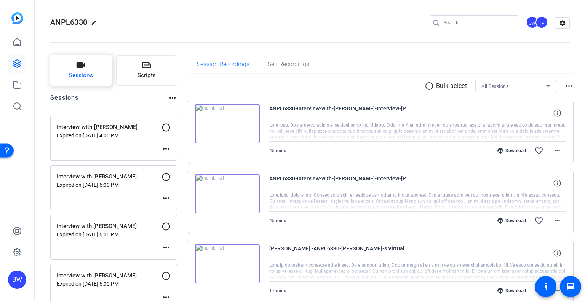
click at [82, 75] on span "Sessions" at bounding box center [81, 75] width 24 height 9
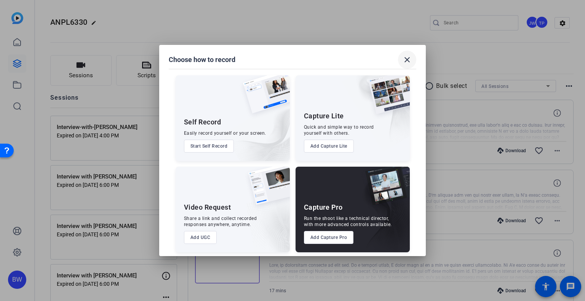
click at [407, 62] on mat-icon "close" at bounding box center [407, 59] width 9 height 9
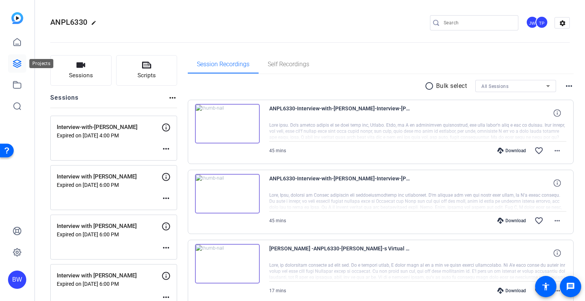
click at [19, 62] on icon at bounding box center [17, 63] width 9 height 9
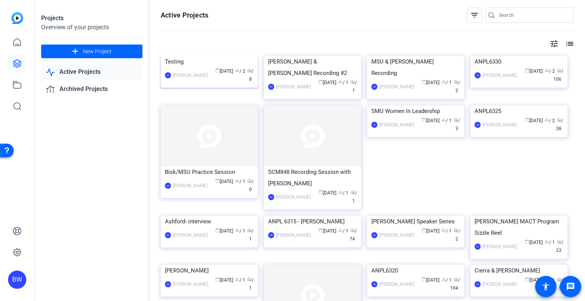
click at [213, 56] on img at bounding box center [209, 56] width 97 height 0
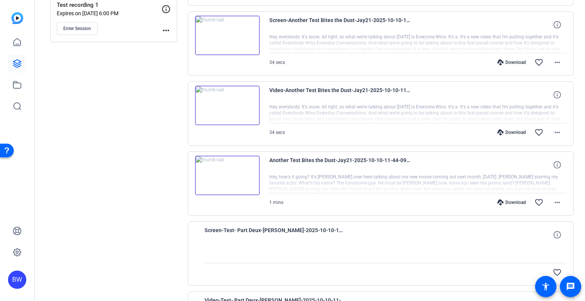
scroll to position [38, 0]
